Goal: Navigation & Orientation: Find specific page/section

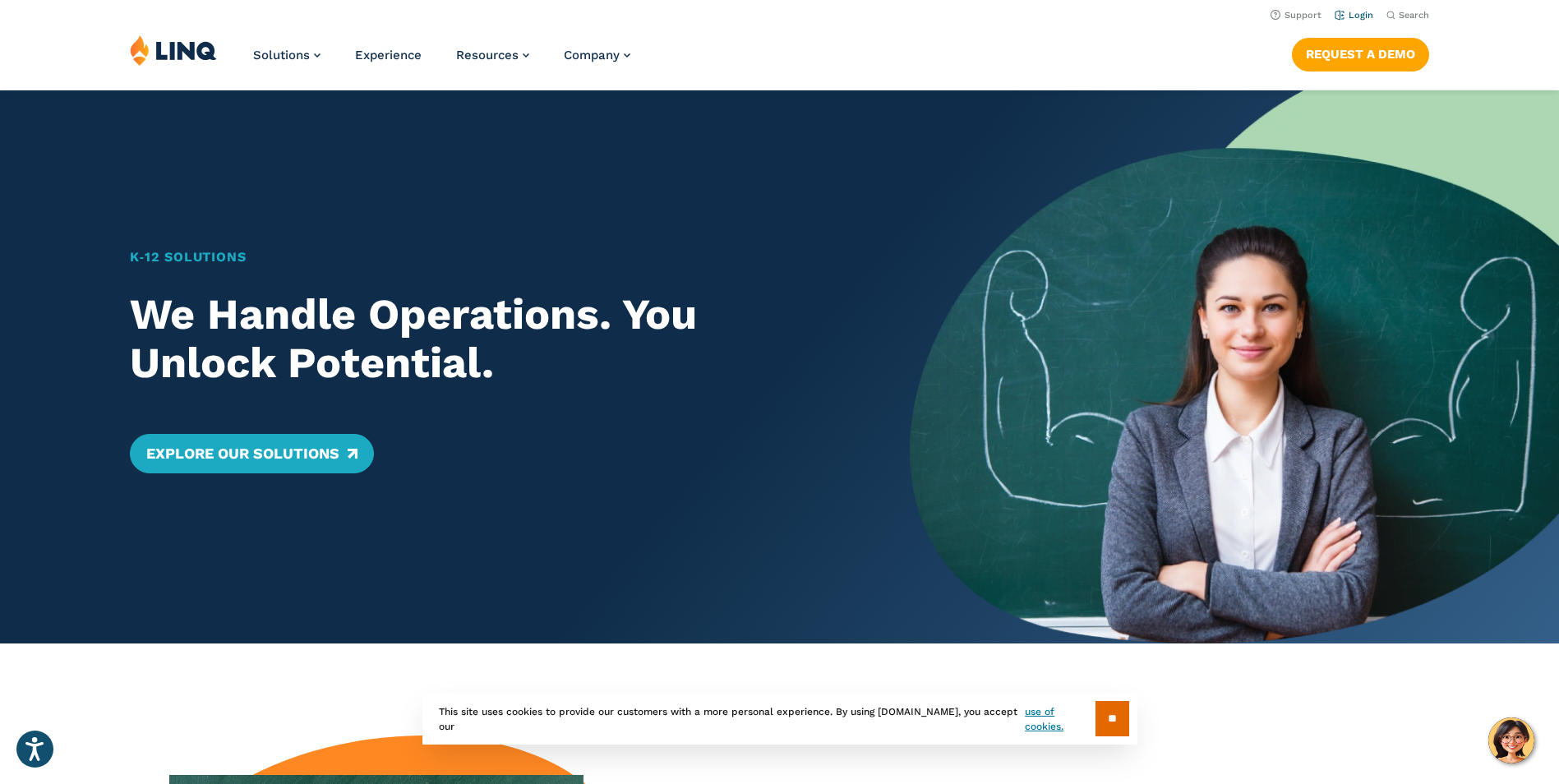
click at [1356, 17] on link "Login" at bounding box center [1354, 15] width 39 height 11
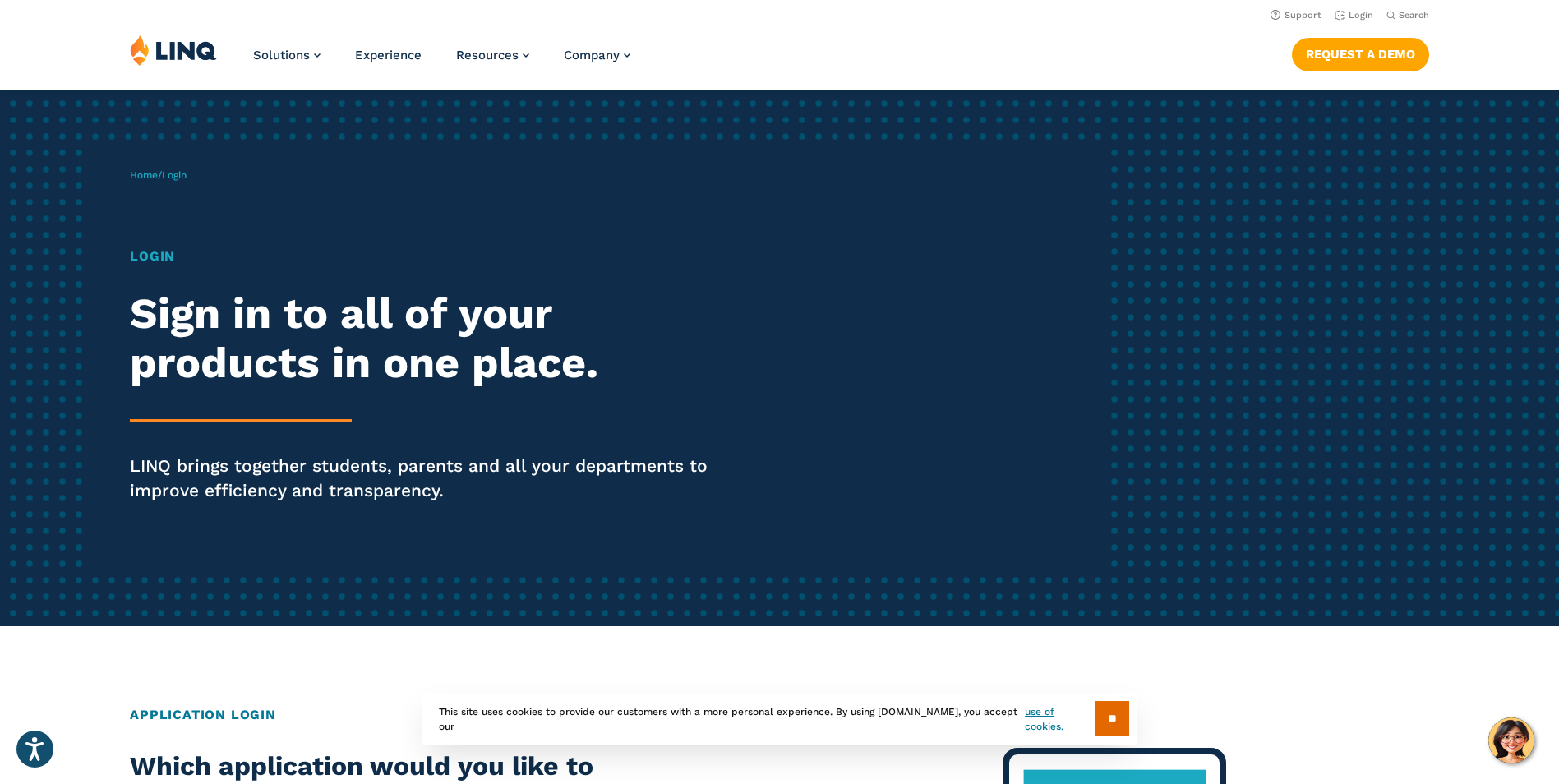
click at [158, 255] on h1 "Login" at bounding box center [430, 256] width 600 height 19
click at [271, 473] on p "LINQ brings together students, parents and all your departments to improve effi…" at bounding box center [430, 478] width 600 height 49
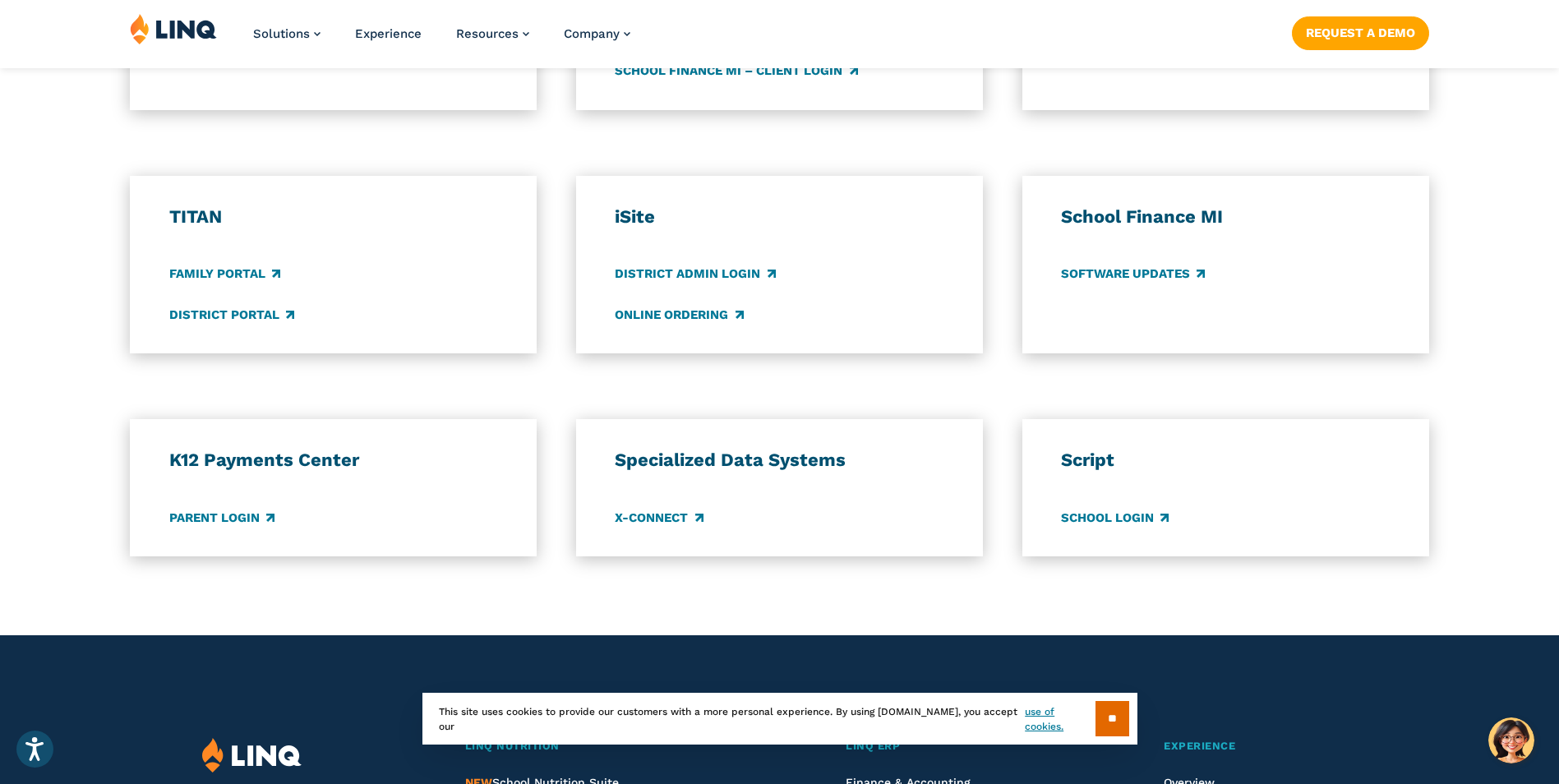
scroll to position [1150, 0]
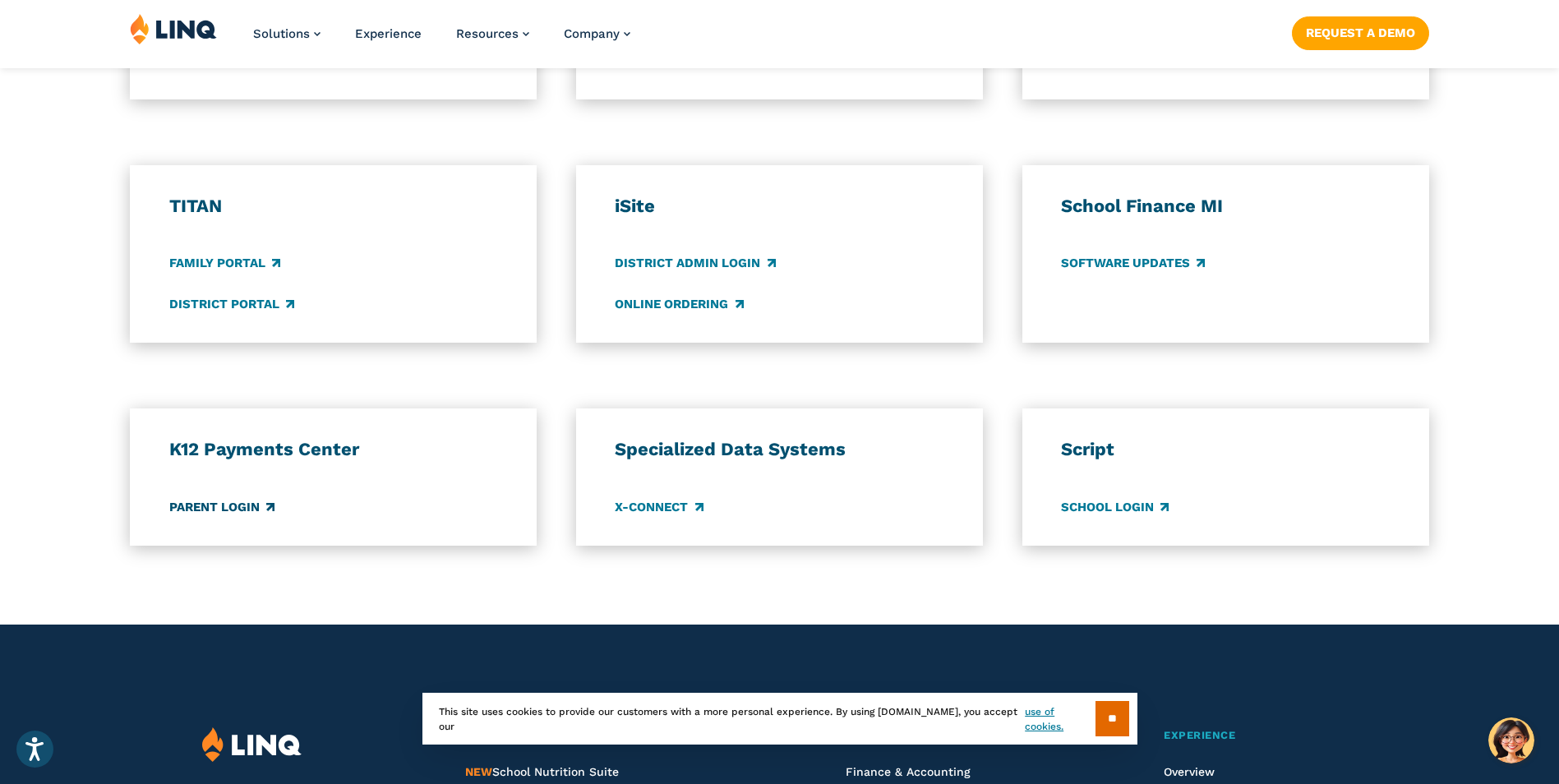
click at [249, 502] on link "Parent Login" at bounding box center [221, 506] width 105 height 18
